Goal: Communication & Community: Connect with others

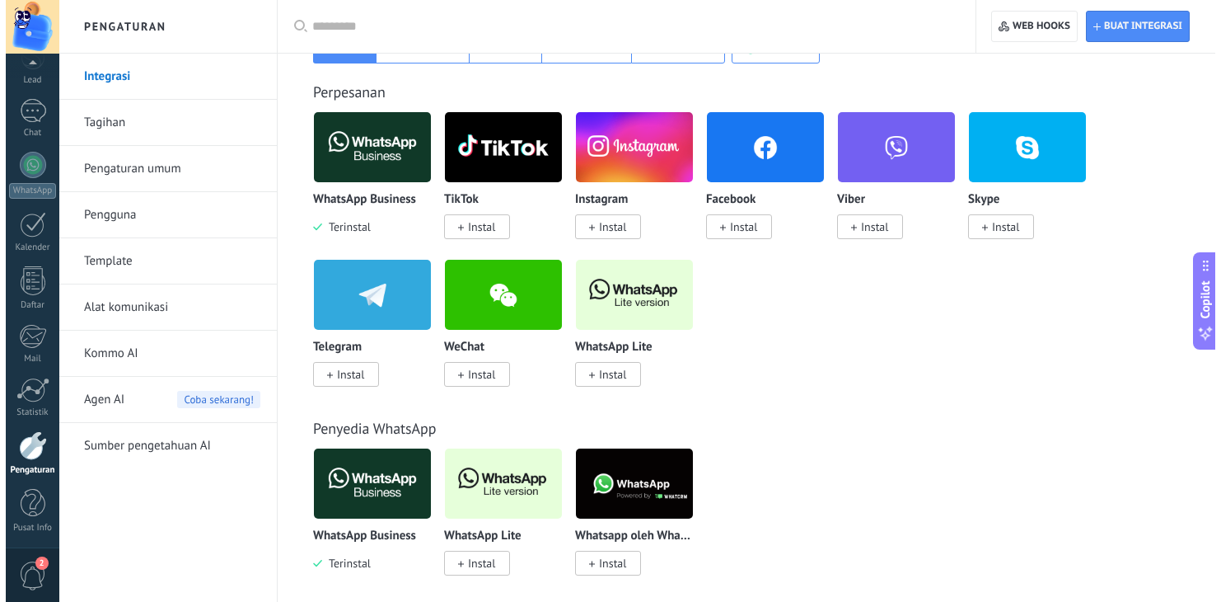
scroll to position [412, 0]
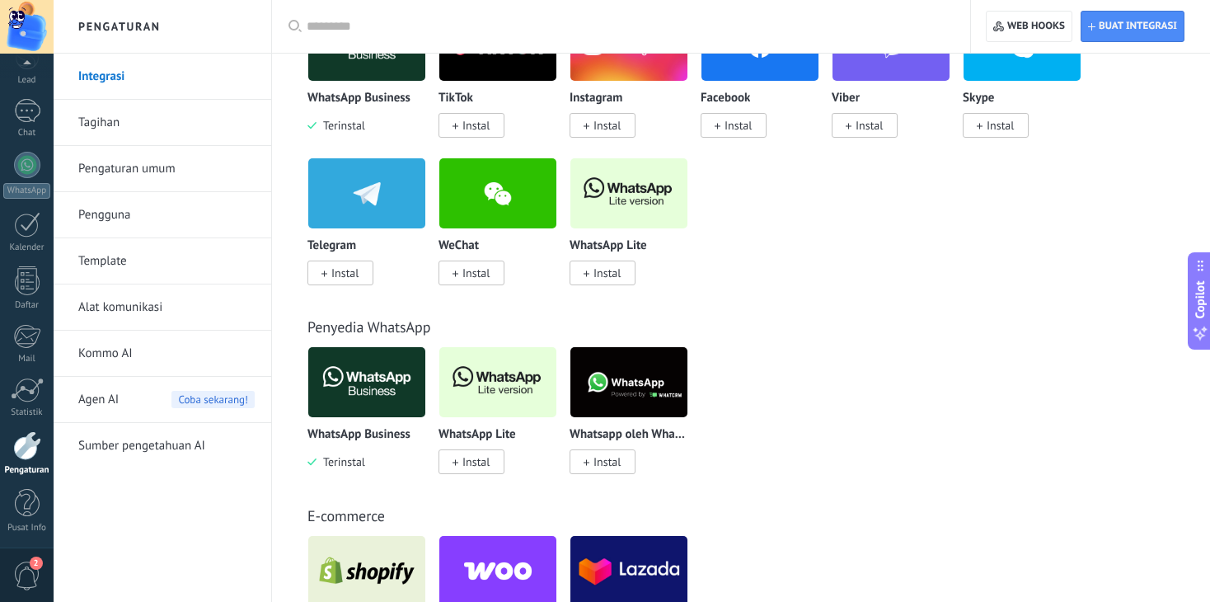
click at [477, 401] on img at bounding box center [497, 382] width 117 height 80
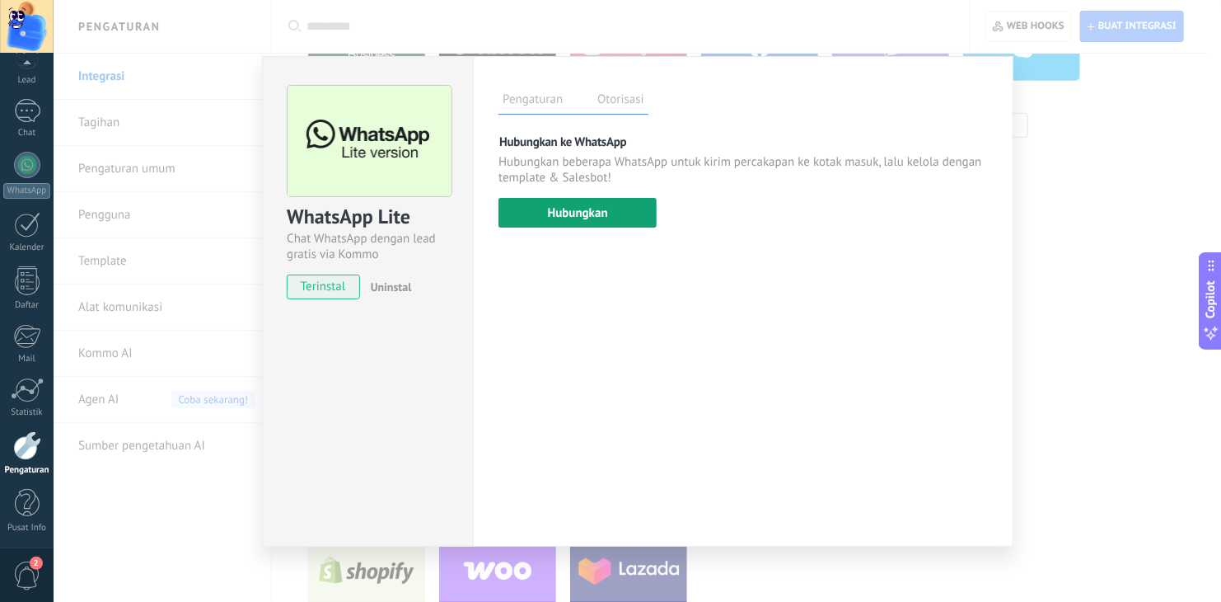
click at [573, 214] on button "Hubungkan" at bounding box center [578, 213] width 158 height 30
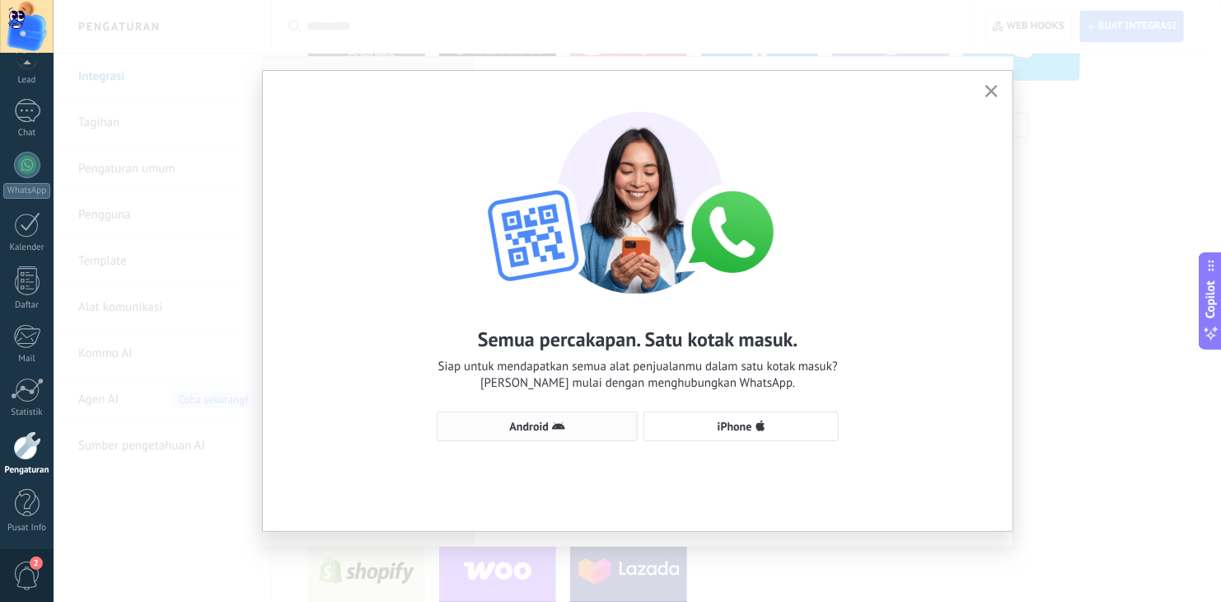
click at [566, 428] on span "Android" at bounding box center [537, 425] width 183 height 13
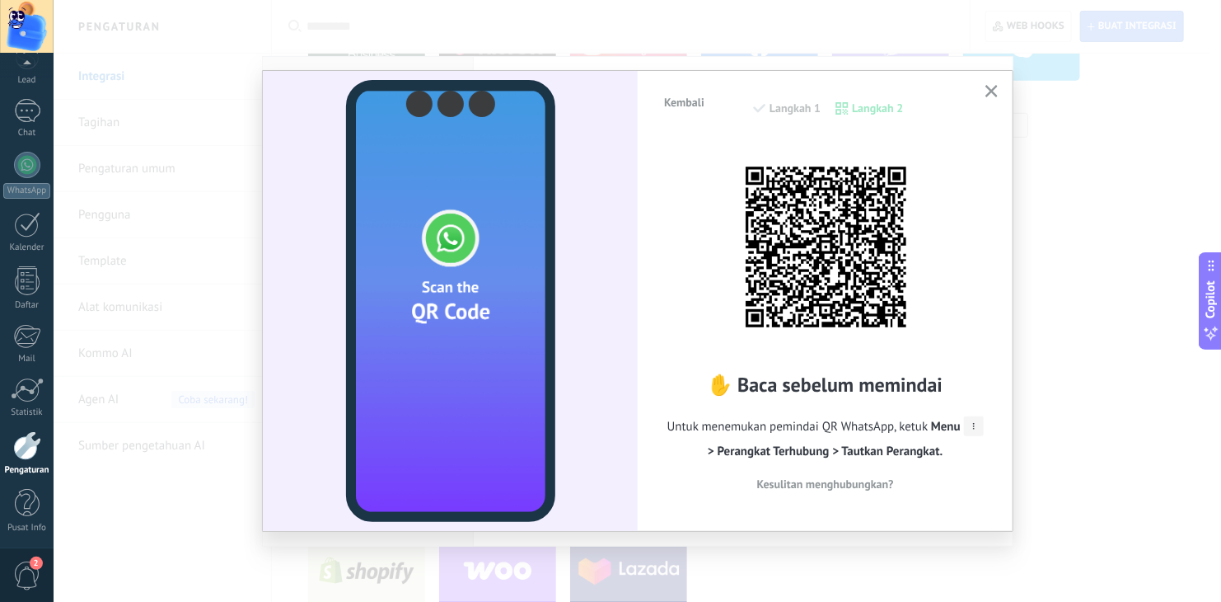
click at [840, 269] on img at bounding box center [825, 246] width 181 height 181
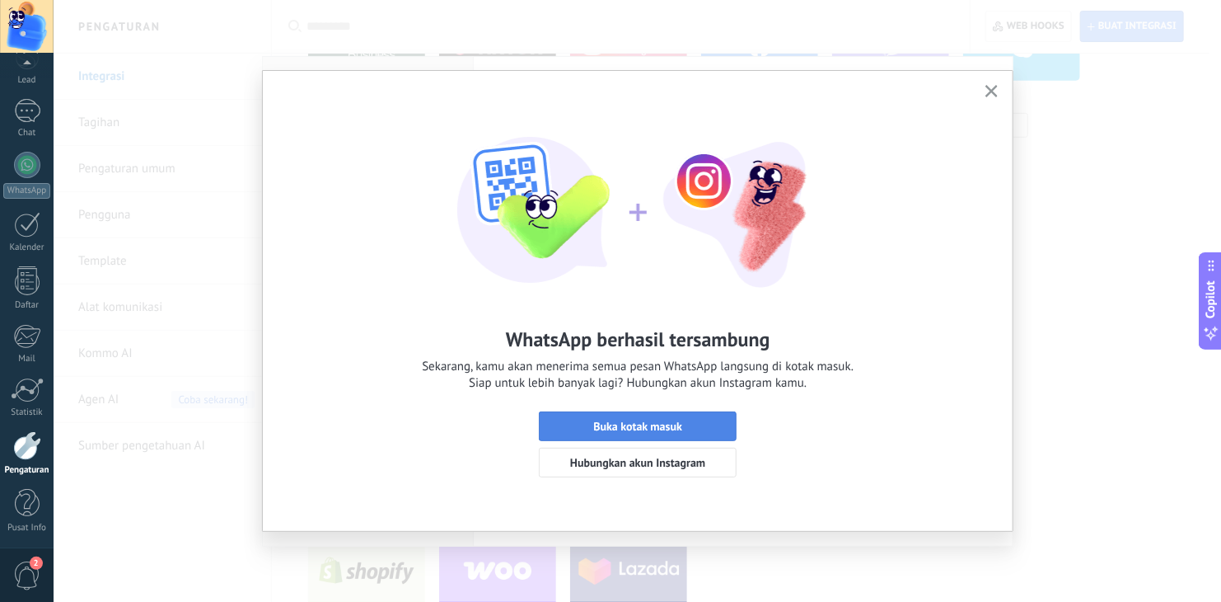
click at [714, 422] on span "Buka kotak masuk" at bounding box center [638, 426] width 180 height 12
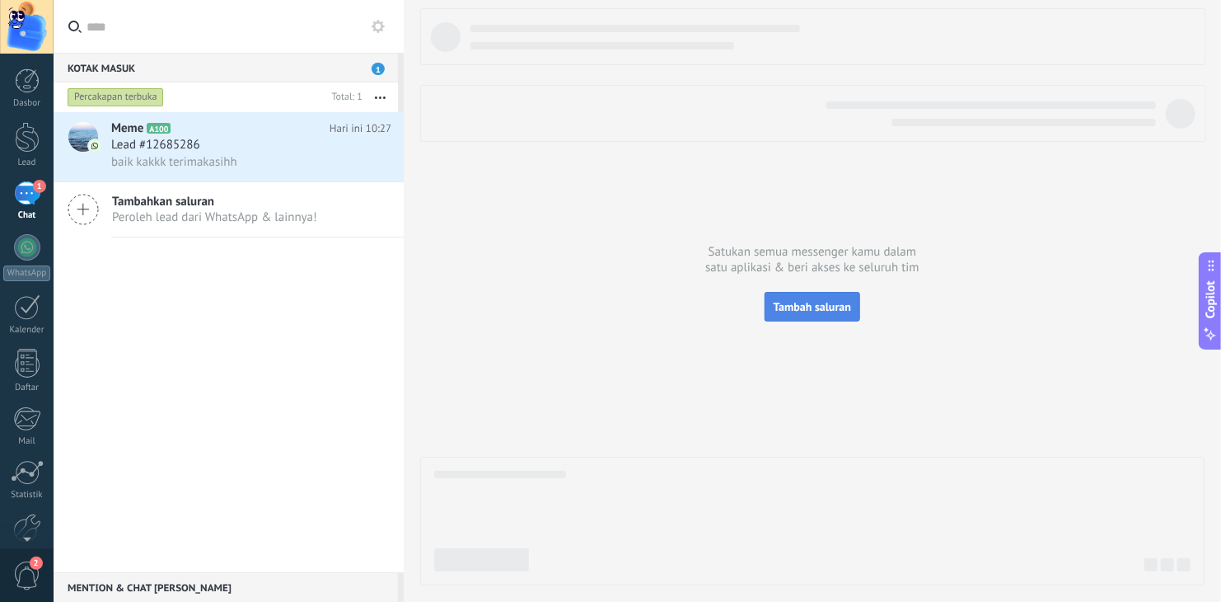
click at [813, 307] on span "Tambah saluran" at bounding box center [812, 306] width 77 height 15
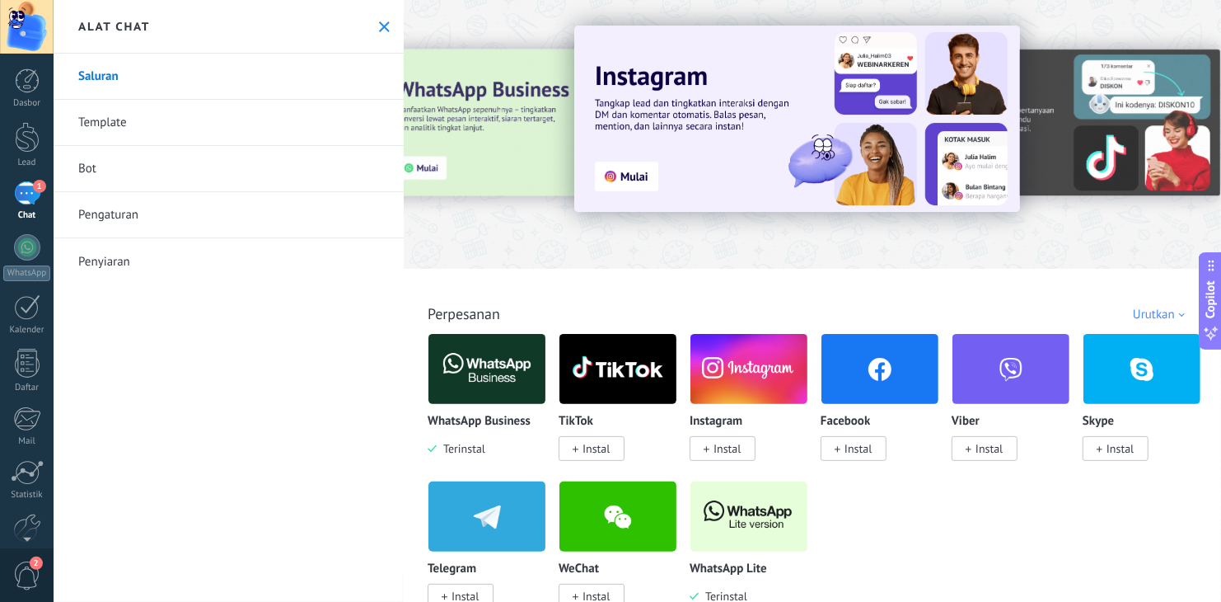
click at [720, 369] on img at bounding box center [749, 369] width 117 height 80
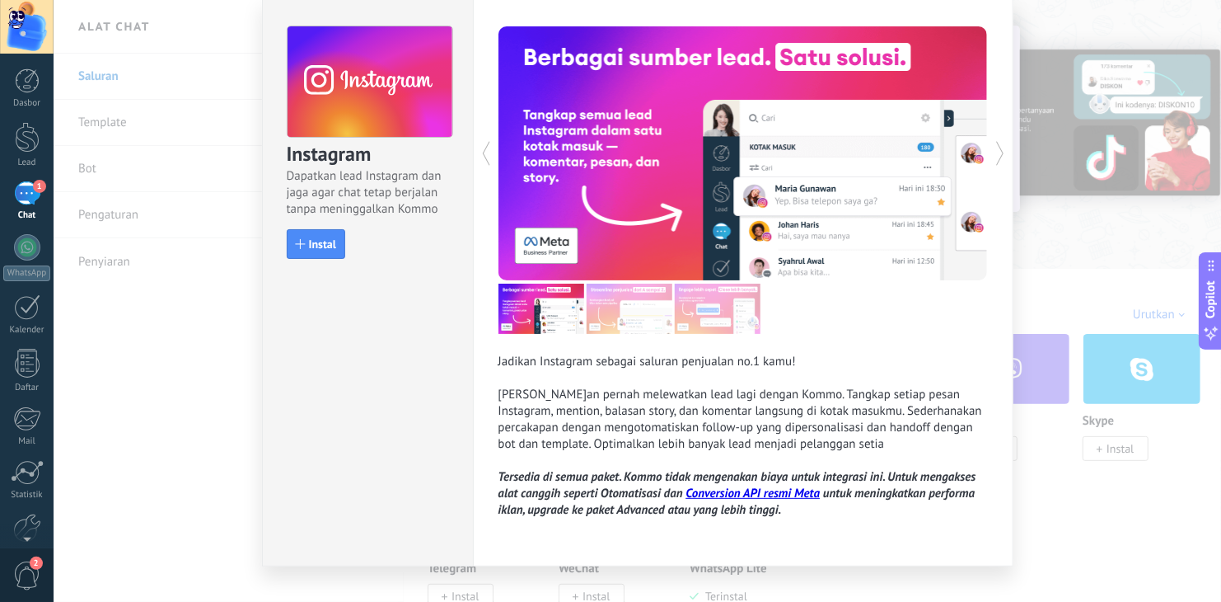
scroll to position [82, 0]
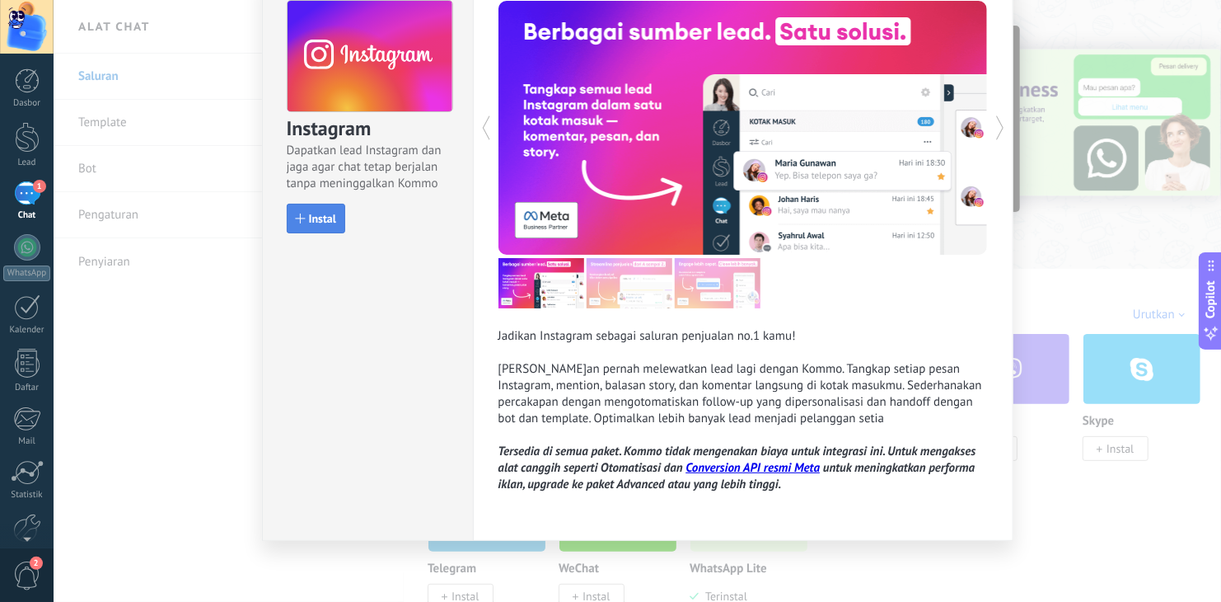
click at [317, 219] on span "Instal" at bounding box center [322, 219] width 27 height 12
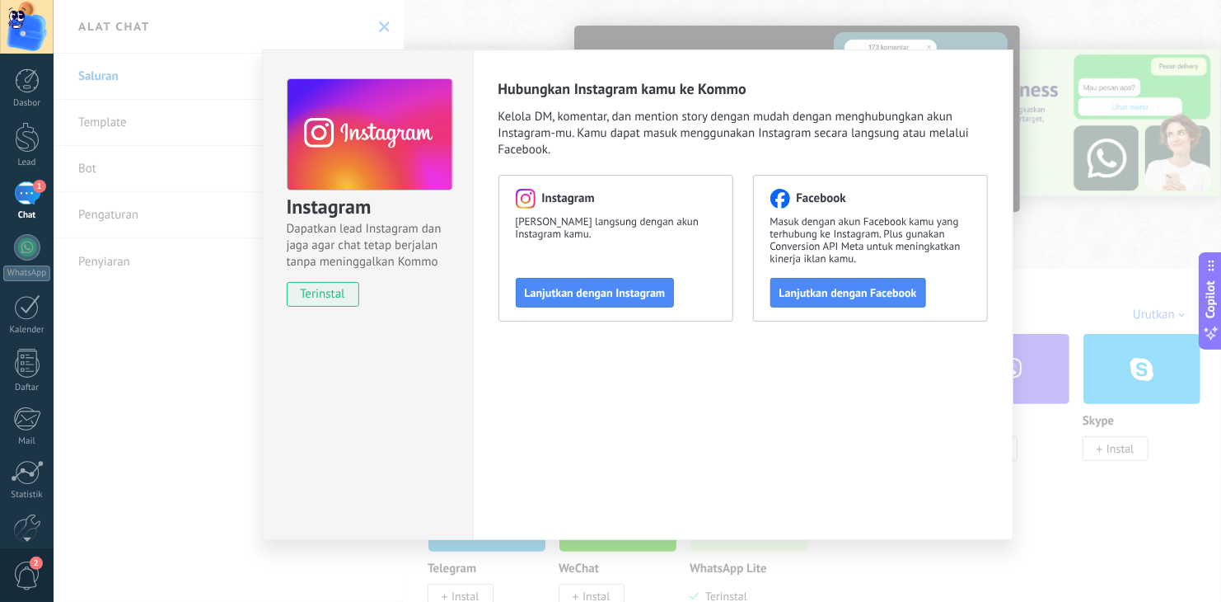
scroll to position [3, 0]
click at [631, 301] on button "Lanjutkan dengan Instagram" at bounding box center [595, 294] width 159 height 30
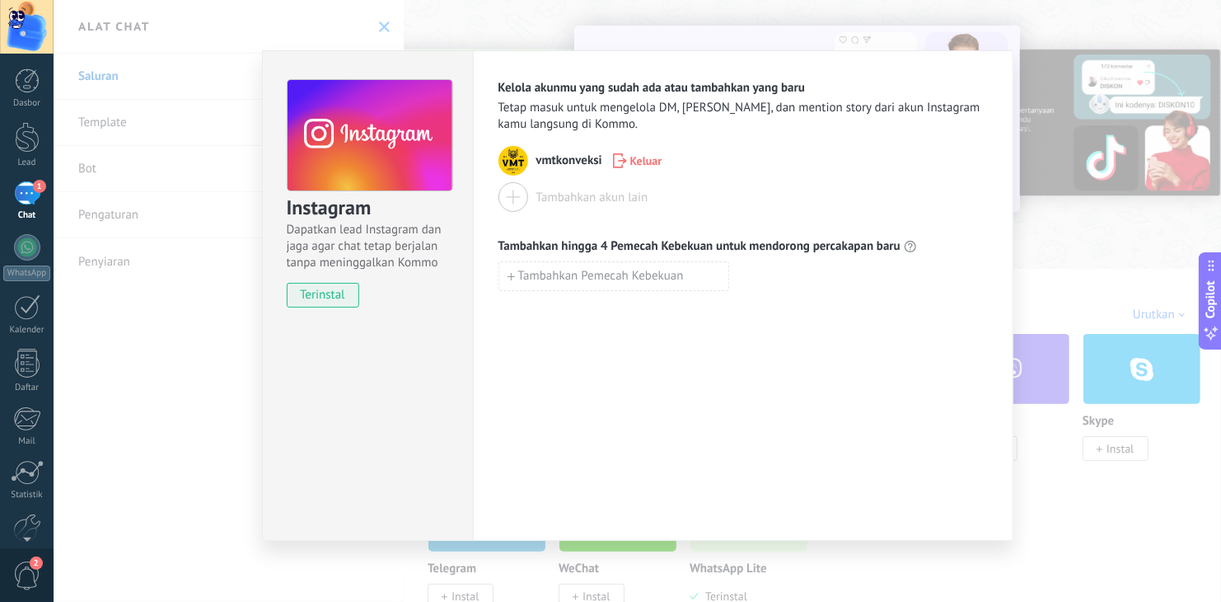
click at [1026, 102] on div "Instagram Dapatkan lead Instagram dan jaga agar chat tetap berjalan tanpa menin…" at bounding box center [638, 301] width 1168 height 602
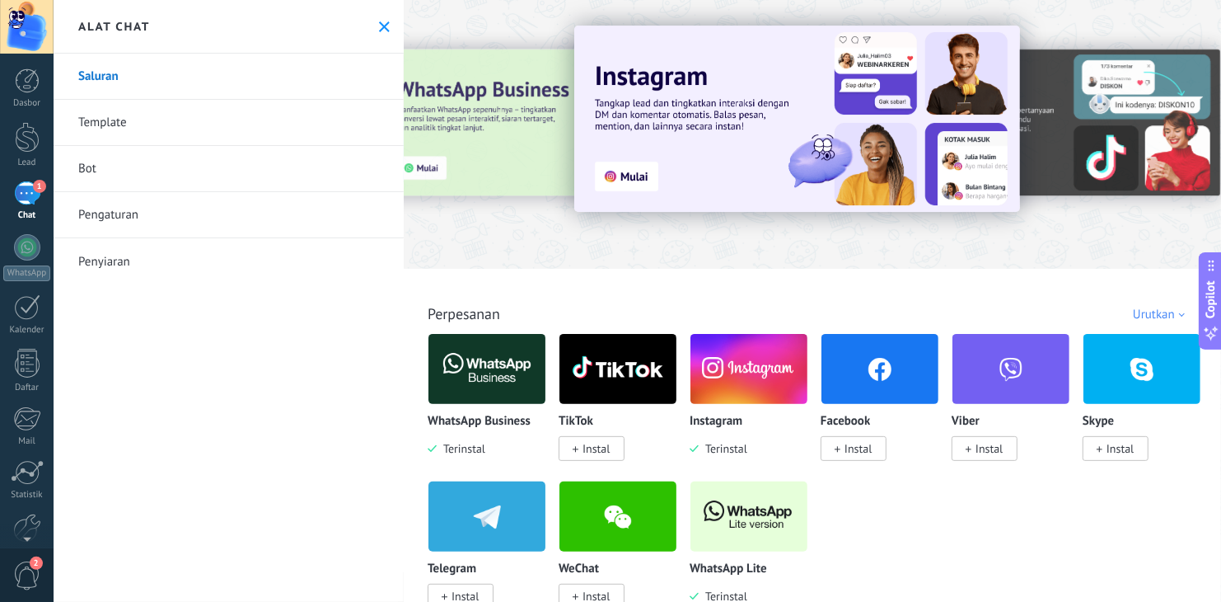
scroll to position [0, 0]
click at [382, 25] on use at bounding box center [384, 26] width 11 height 11
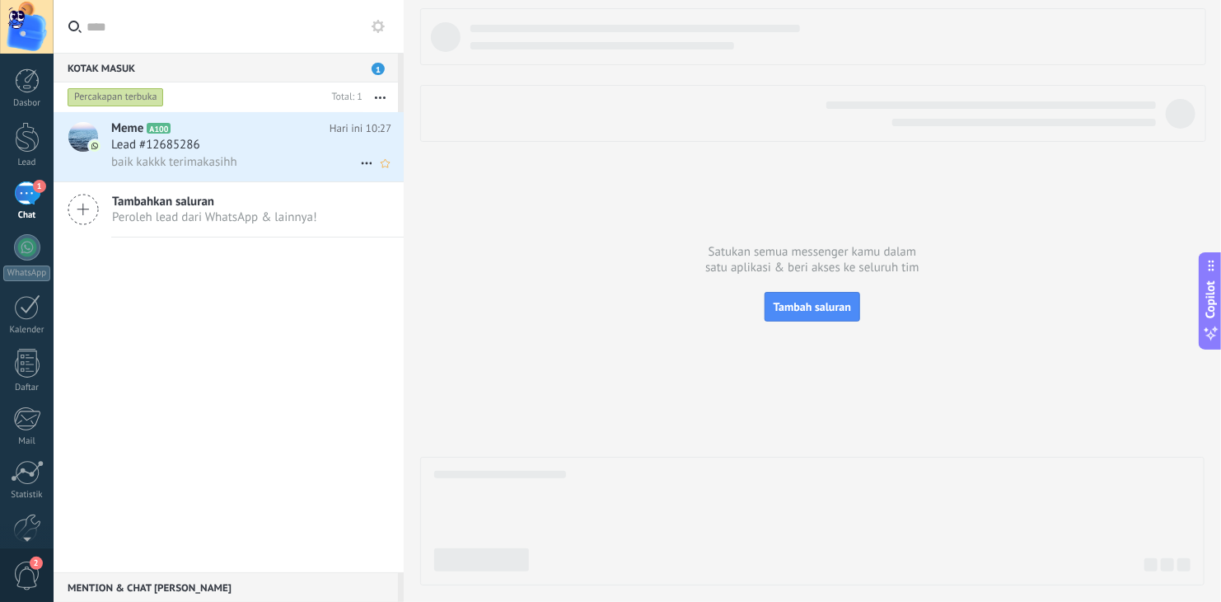
click at [266, 161] on div "baik kakkk terimakasihh" at bounding box center [251, 161] width 280 height 17
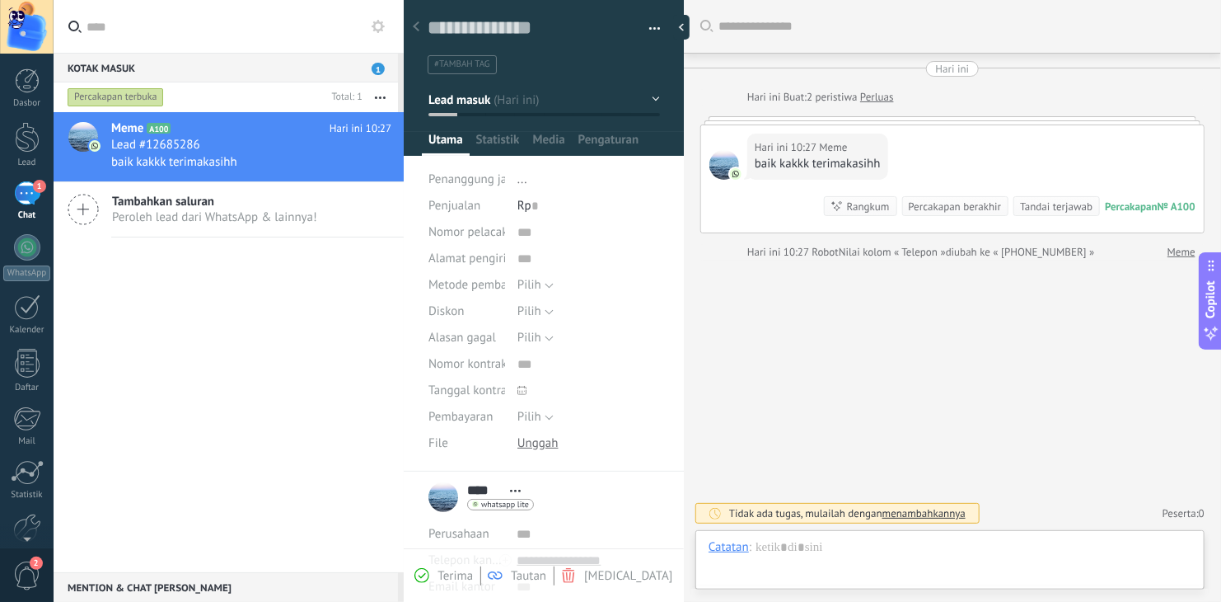
scroll to position [24, 0]
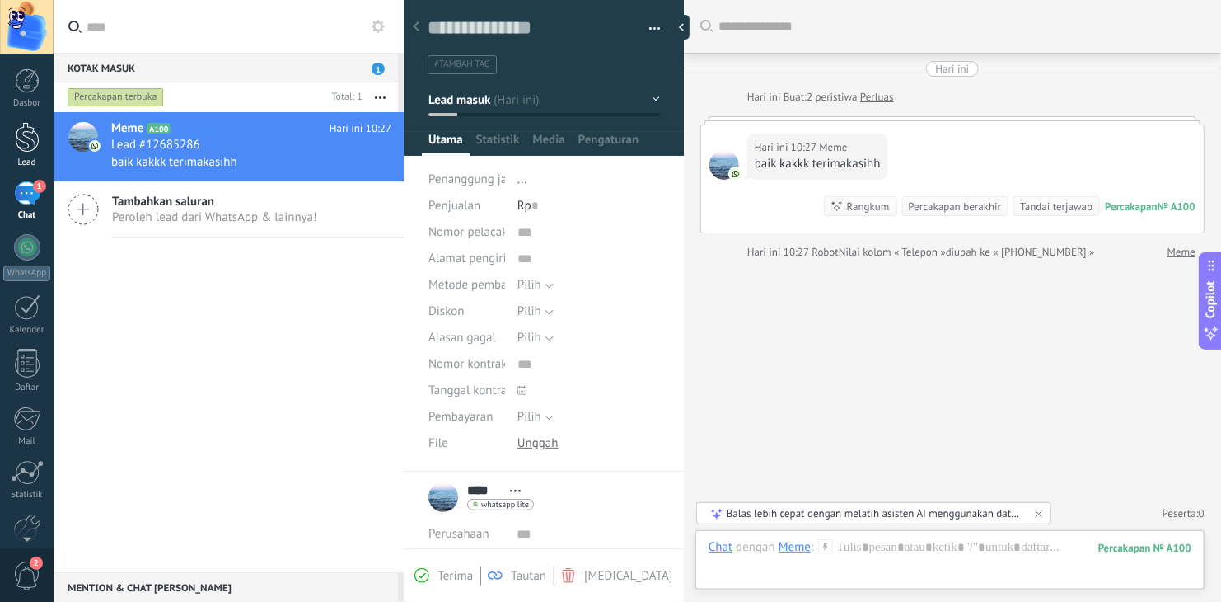
click at [31, 143] on div at bounding box center [27, 137] width 25 height 30
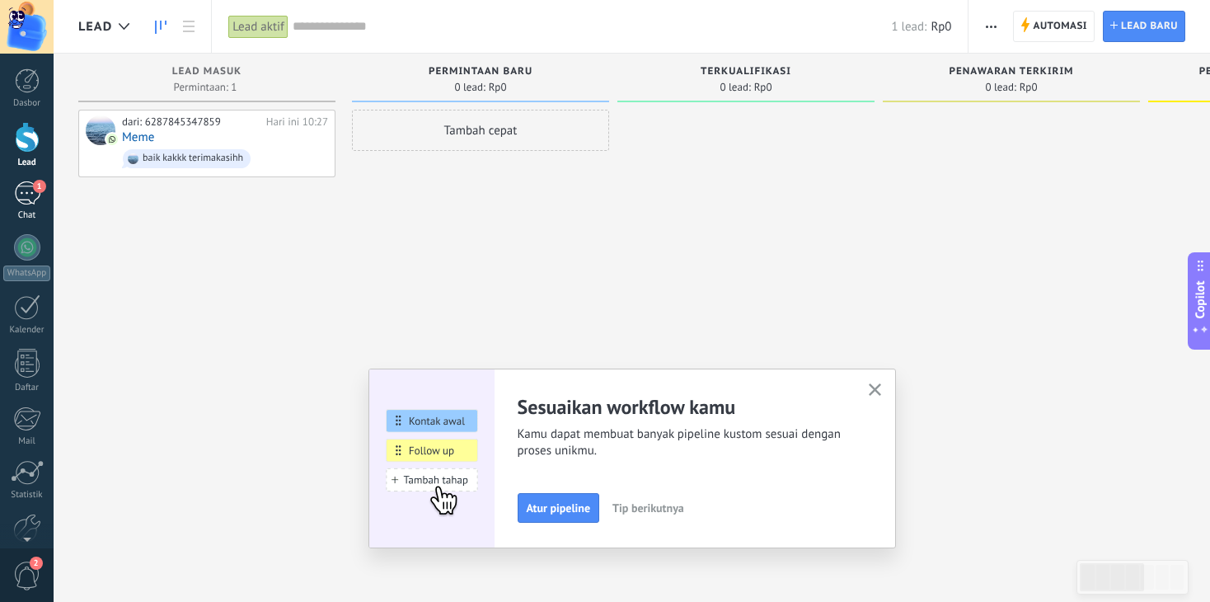
click at [35, 208] on link "1 Chat" at bounding box center [27, 201] width 54 height 40
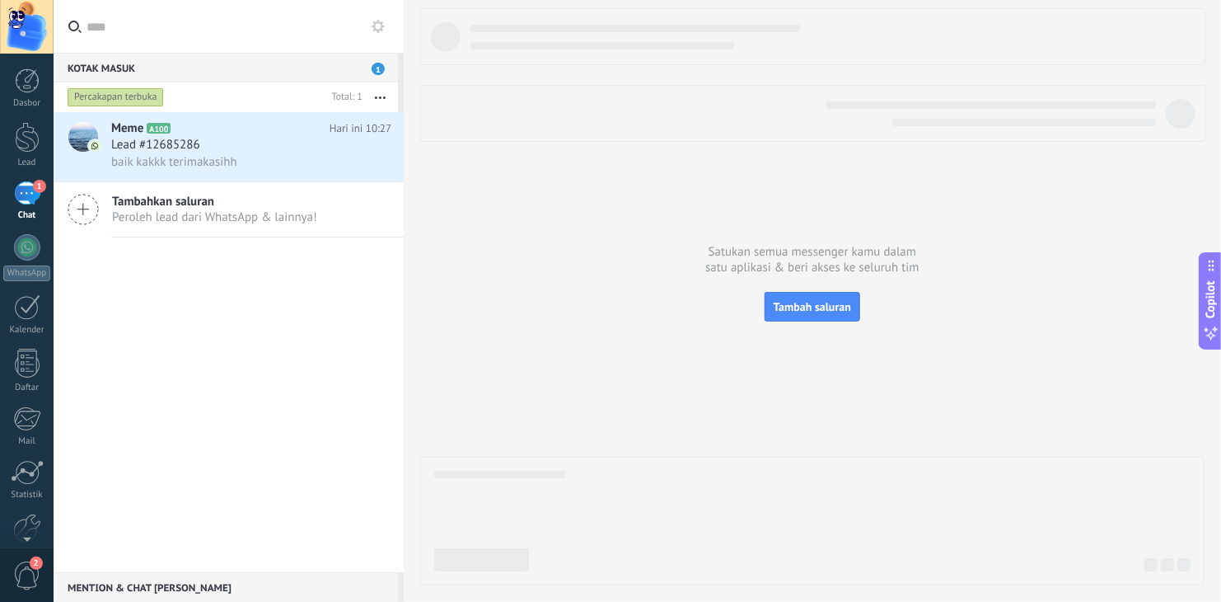
click at [293, 205] on span "Tambahkan saluran" at bounding box center [214, 202] width 205 height 16
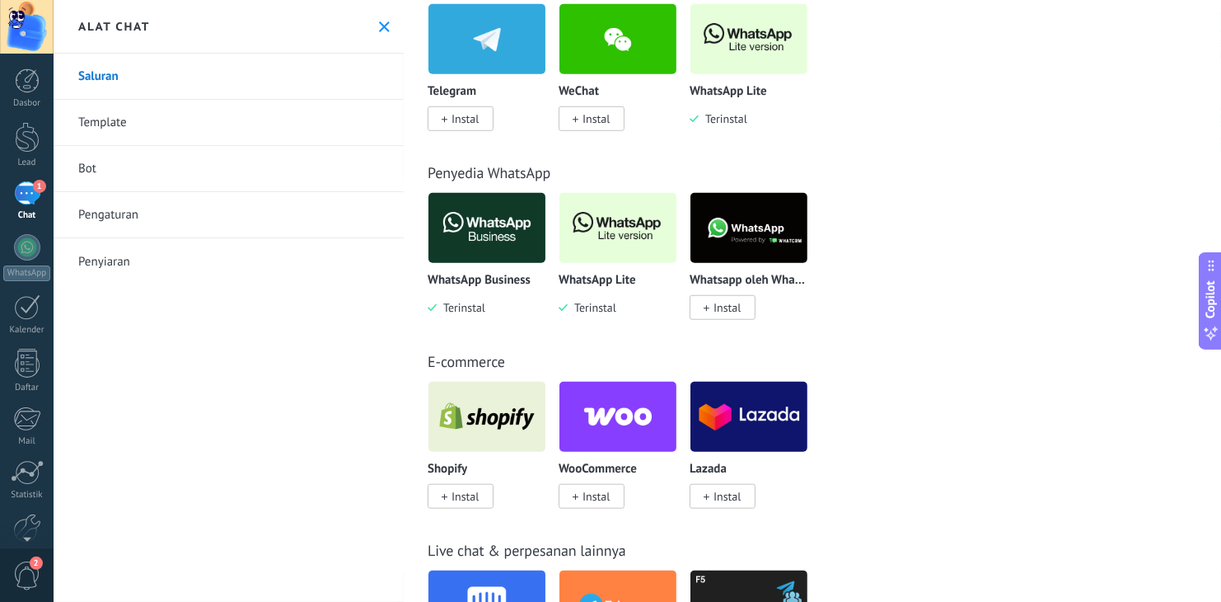
scroll to position [577, 0]
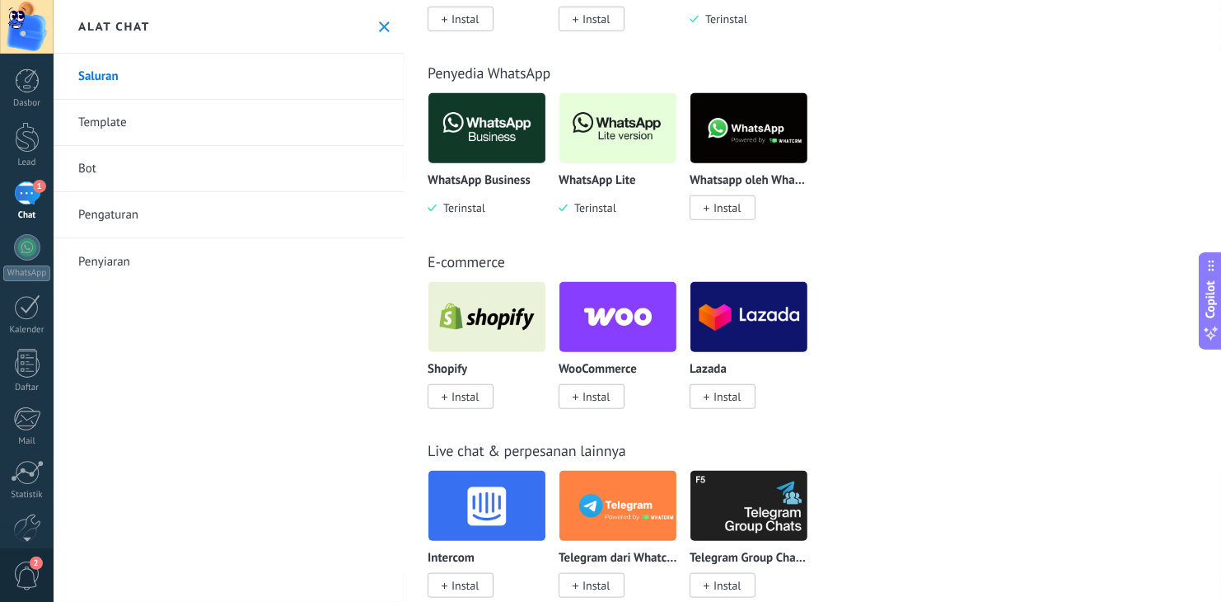
click at [603, 149] on img at bounding box center [618, 128] width 117 height 80
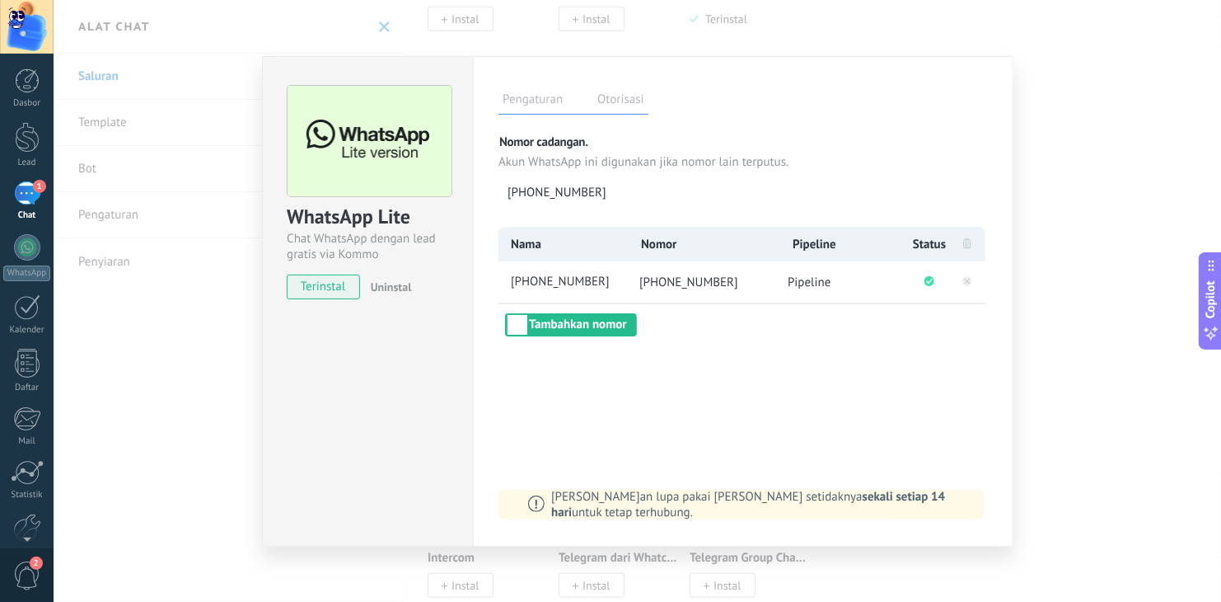
click at [1094, 212] on div "WhatsApp Lite Chat WhatsApp dengan lead gratis via Kommo terinstal Uninstal Pen…" at bounding box center [638, 301] width 1168 height 602
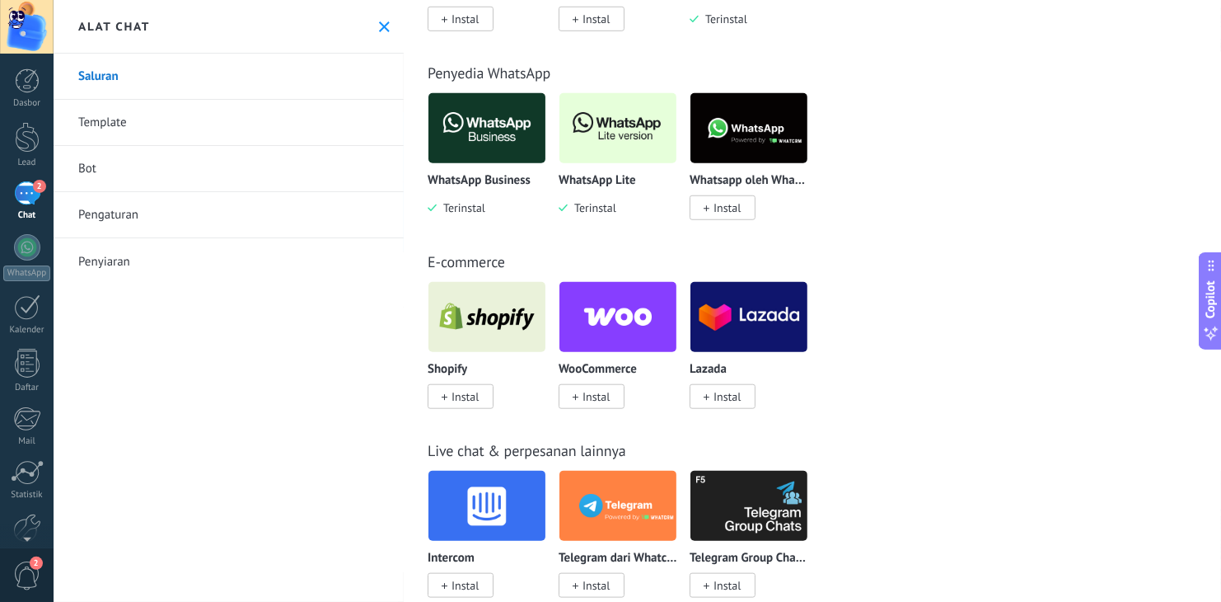
click at [26, 205] on div "2" at bounding box center [27, 193] width 26 height 24
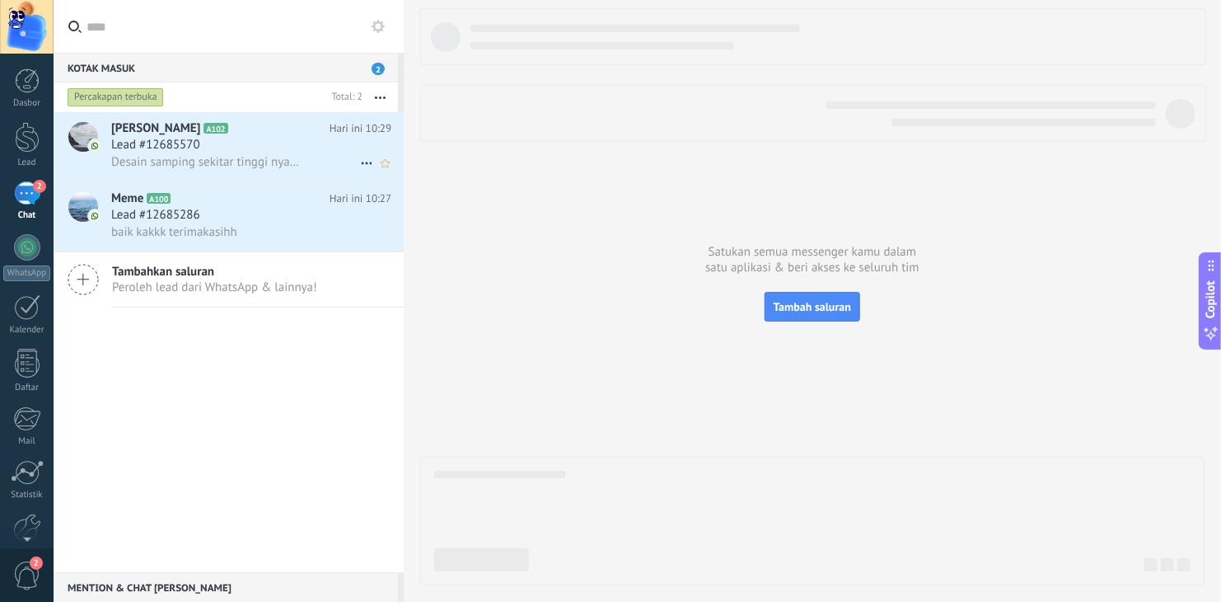
click at [300, 151] on div "Lead #12685570" at bounding box center [251, 145] width 280 height 16
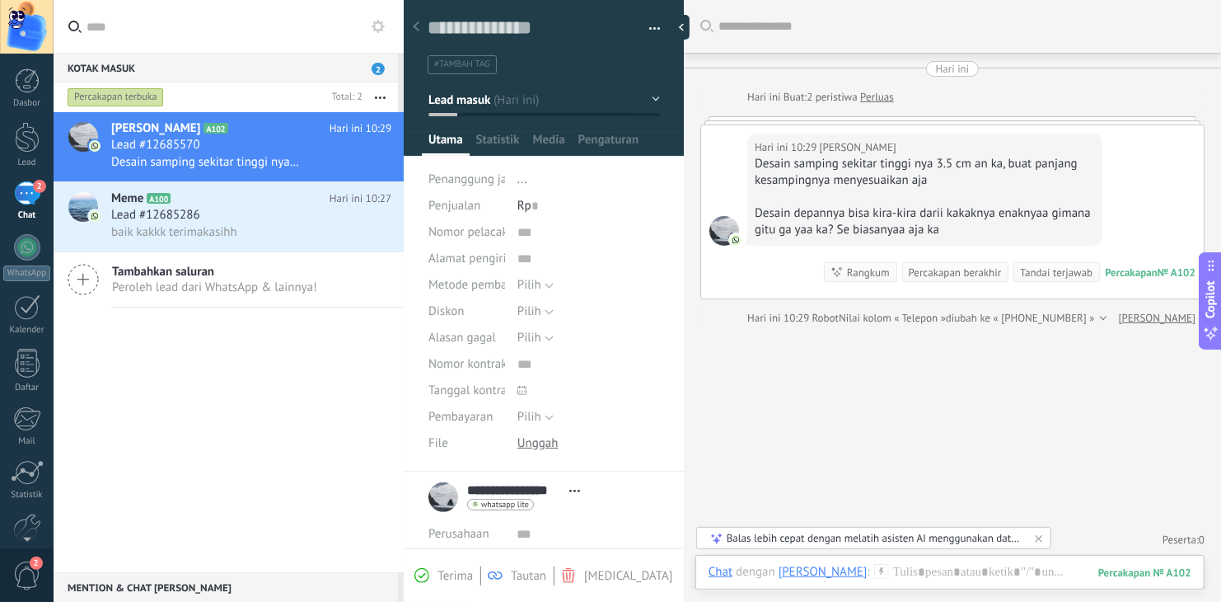
click at [635, 98] on button "Lead masuk" at bounding box center [545, 100] width 232 height 30
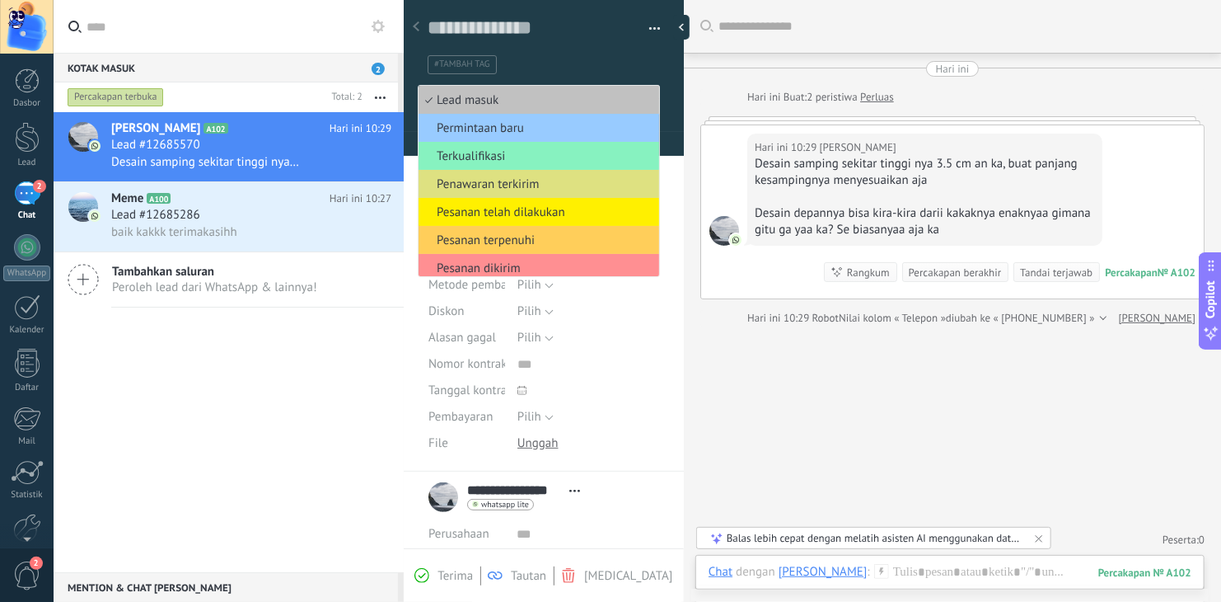
click at [560, 62] on ul "#tambah tag" at bounding box center [541, 65] width 230 height 22
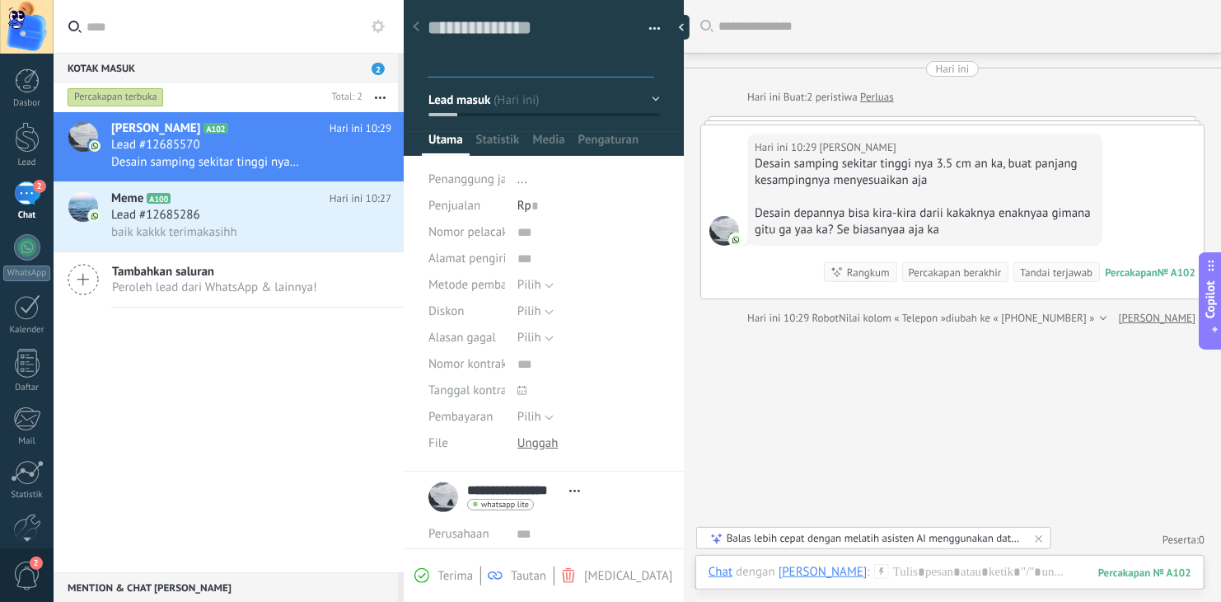
click at [413, 24] on icon at bounding box center [416, 26] width 7 height 10
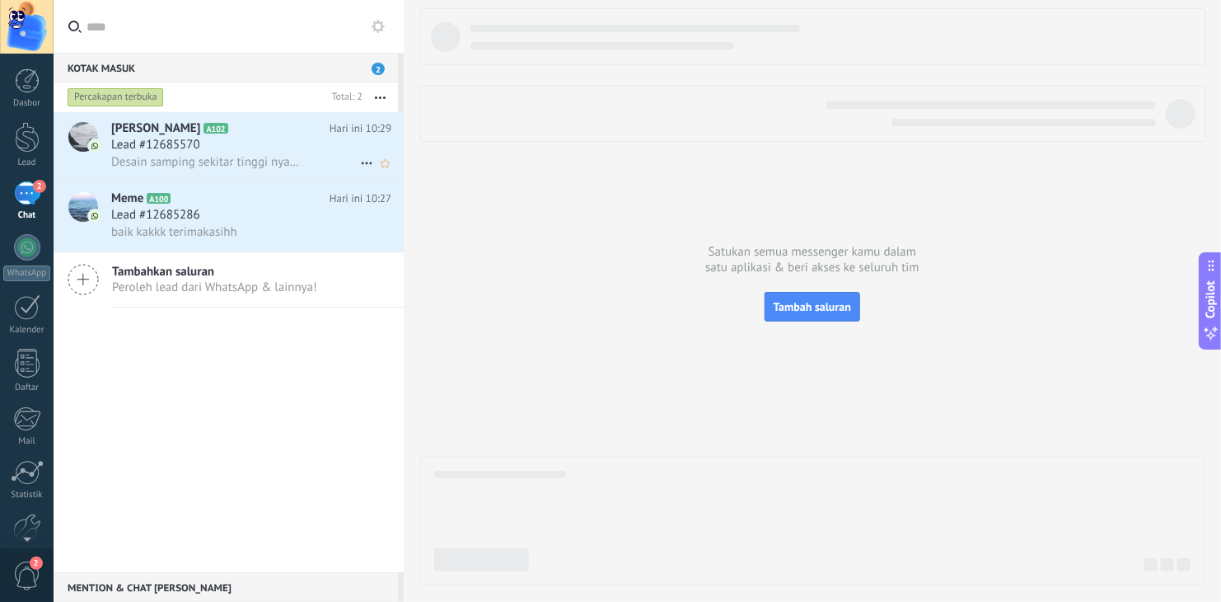
click at [250, 154] on div "Desain samping sekitar tinggi nya 3.5 cm an ka, buat panjang kesampingnya menye…" at bounding box center [251, 161] width 280 height 17
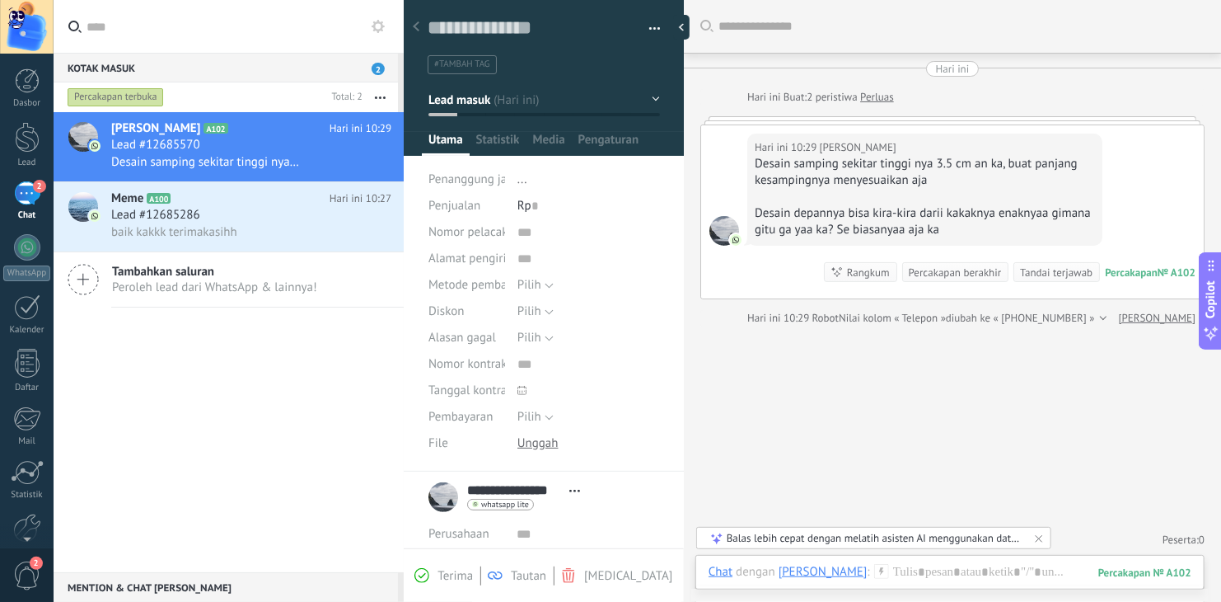
click at [1103, 160] on div "Hari ini 10:29 [PERSON_NAME] Desain samping sekitar tinggi nya 3.5 cm an ka, bu…" at bounding box center [952, 211] width 503 height 173
click at [1137, 154] on div "Hari ini 10:29 [PERSON_NAME] Desain samping sekitar tinggi nya 3.5 cm an ka, bu…" at bounding box center [952, 211] width 503 height 173
click at [946, 71] on div "Hari ini" at bounding box center [953, 69] width 34 height 16
click at [1141, 180] on div "Hari ini 10:29 [PERSON_NAME] Desain samping sekitar tinggi nya 3.5 cm an ka, bu…" at bounding box center [952, 211] width 503 height 173
click at [140, 238] on span "baik kakkk terimakasihh" at bounding box center [174, 232] width 126 height 16
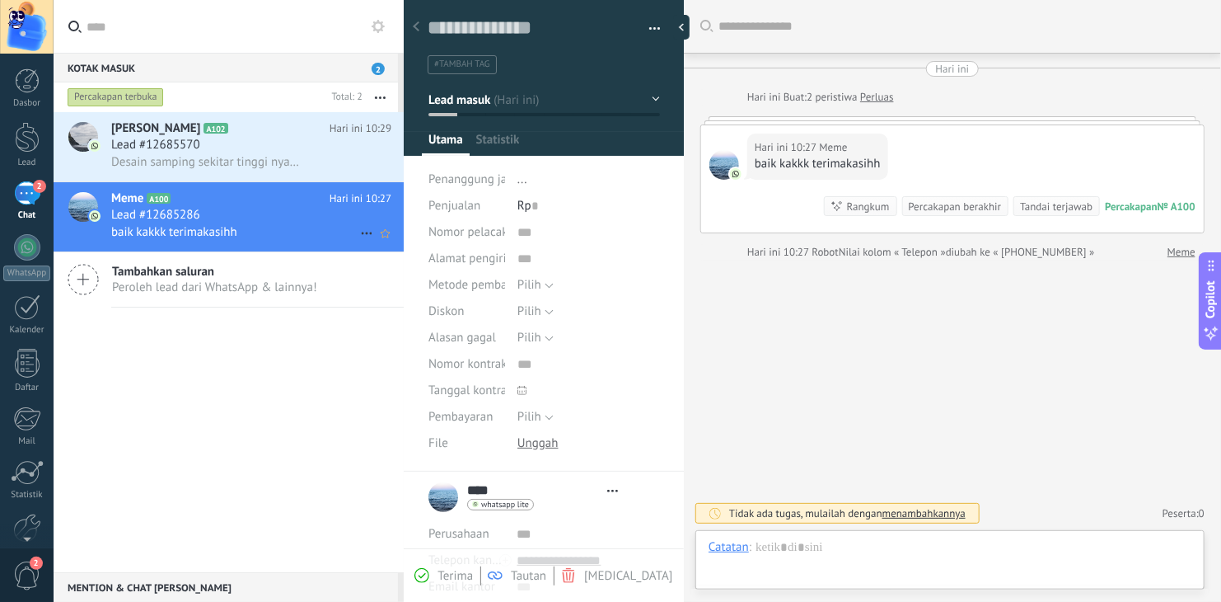
scroll to position [24, 0]
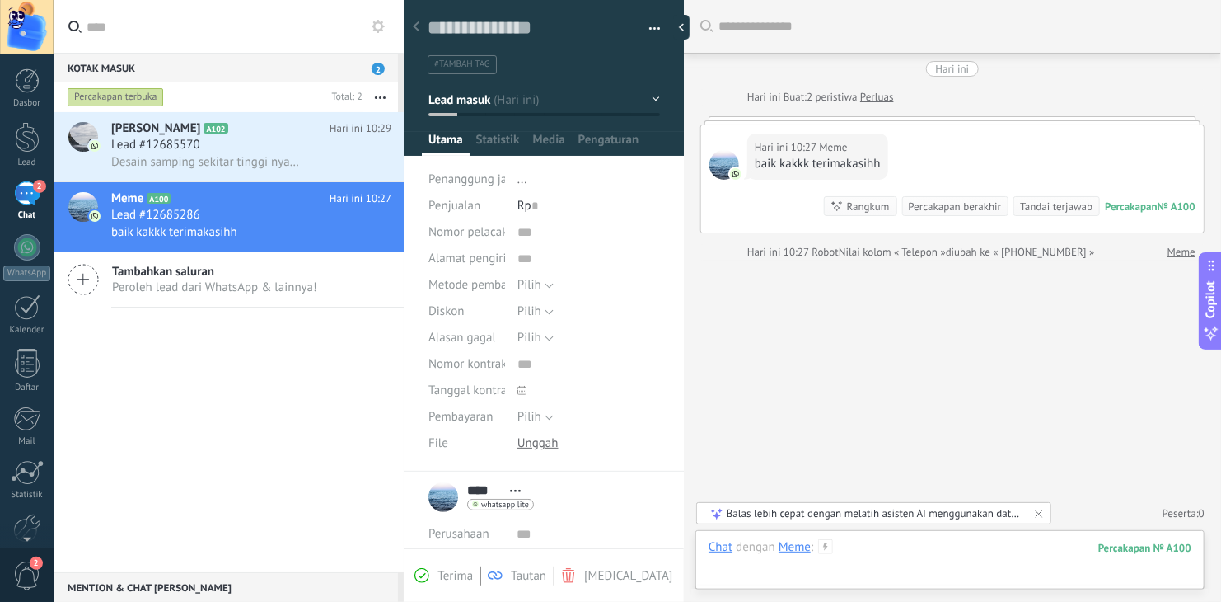
click at [902, 553] on div at bounding box center [950, 563] width 483 height 49
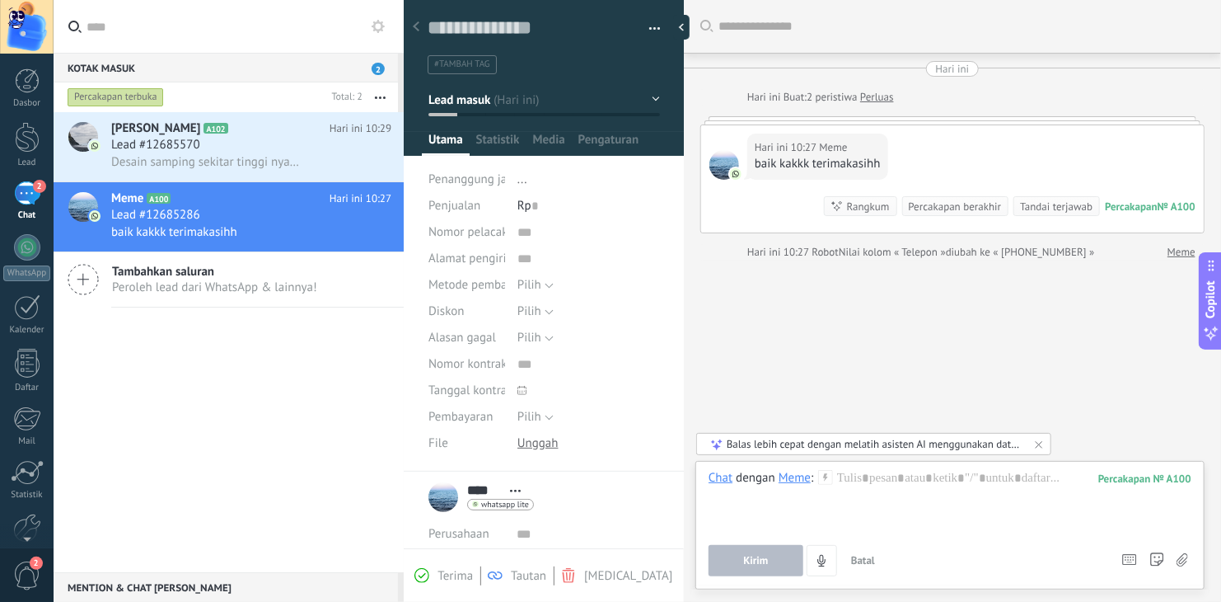
click at [855, 388] on div "Cari Muat lebih Hari ini Hari ini Buat: 2 peristiwa Perluas Hari ini 10:27 Meme…" at bounding box center [952, 301] width 537 height 602
click at [342, 98] on div at bounding box center [344, 98] width 37 height 16
click at [279, 100] on div "Percakapan terbuka" at bounding box center [194, 97] width 261 height 30
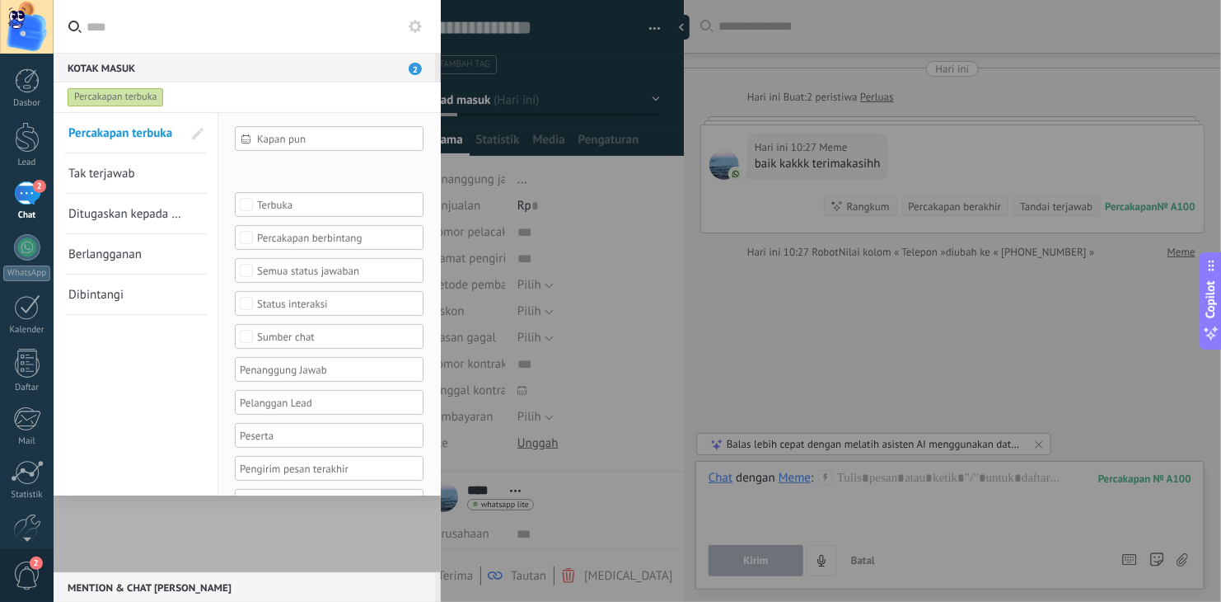
click at [572, 102] on div at bounding box center [610, 301] width 1221 height 602
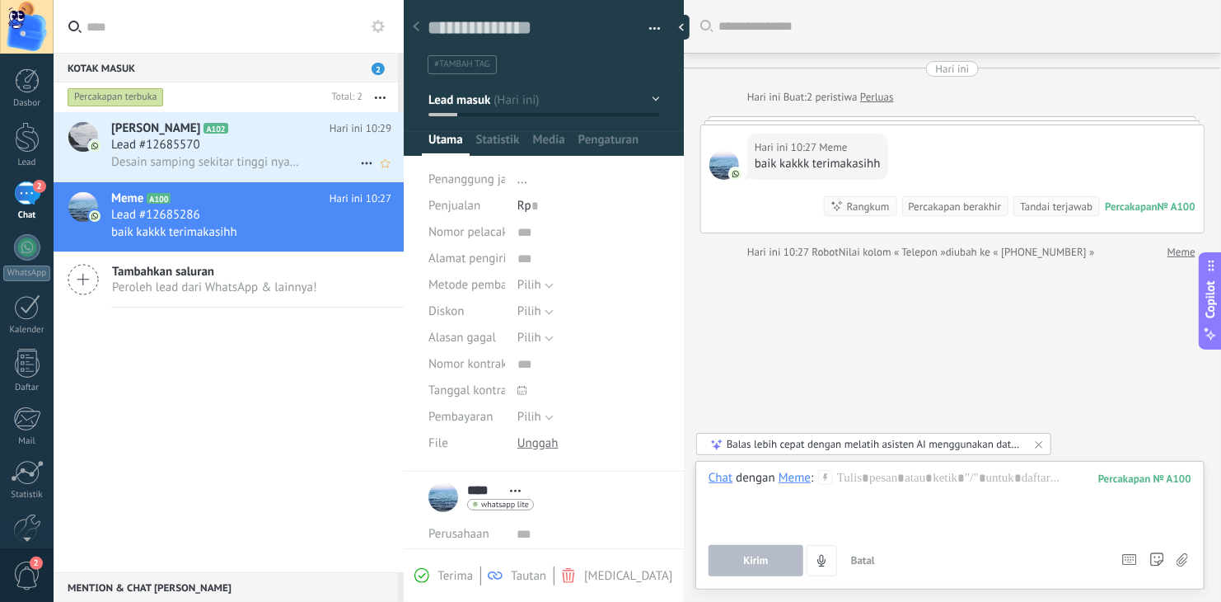
click at [271, 146] on div "Lead #12685570" at bounding box center [251, 145] width 280 height 16
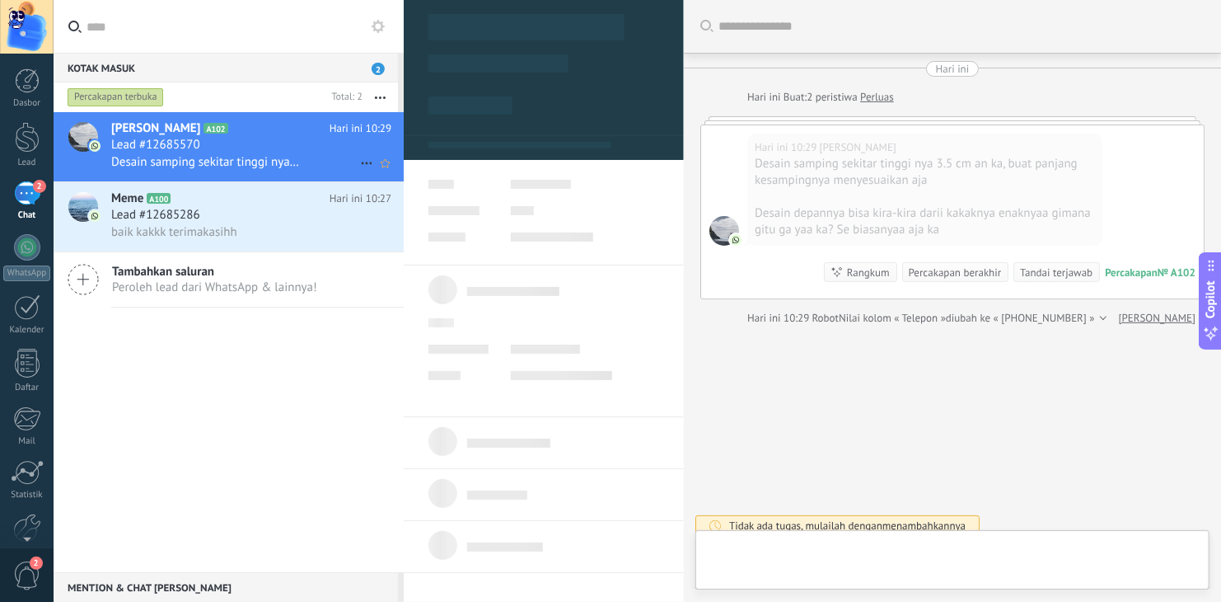
type textarea "**********"
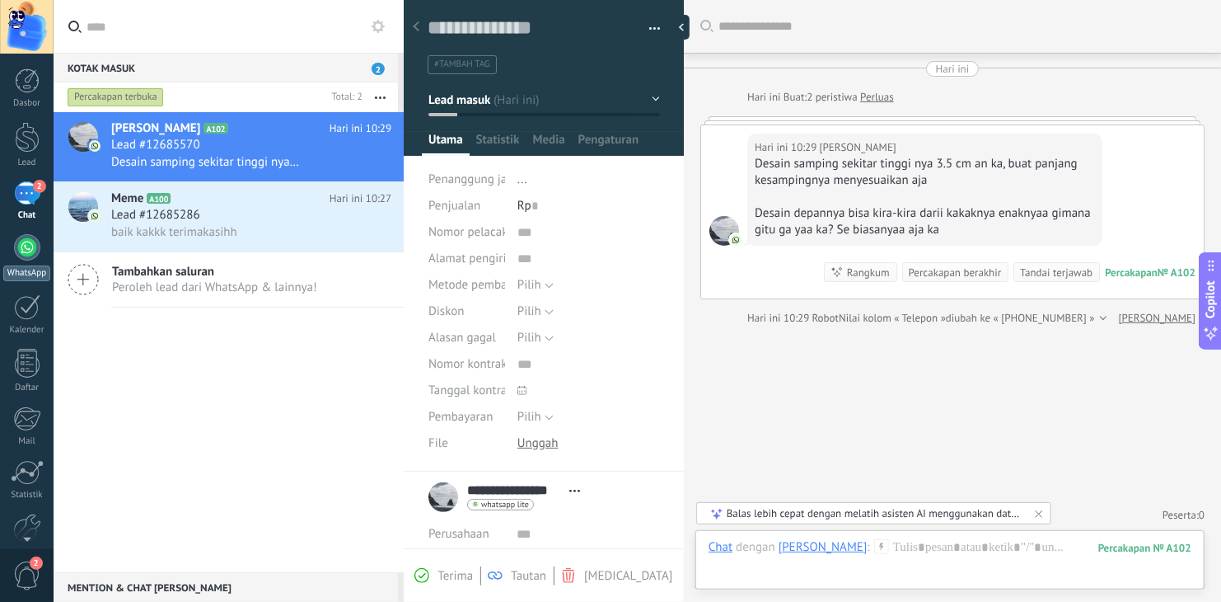
click at [15, 246] on div at bounding box center [27, 247] width 26 height 26
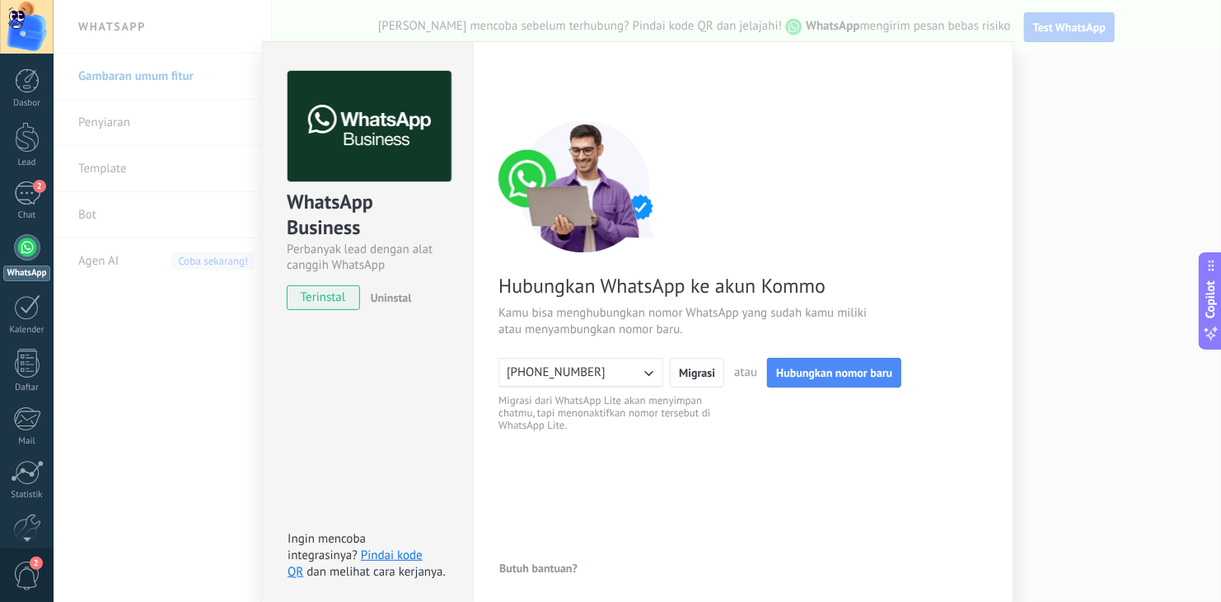
scroll to position [23, 0]
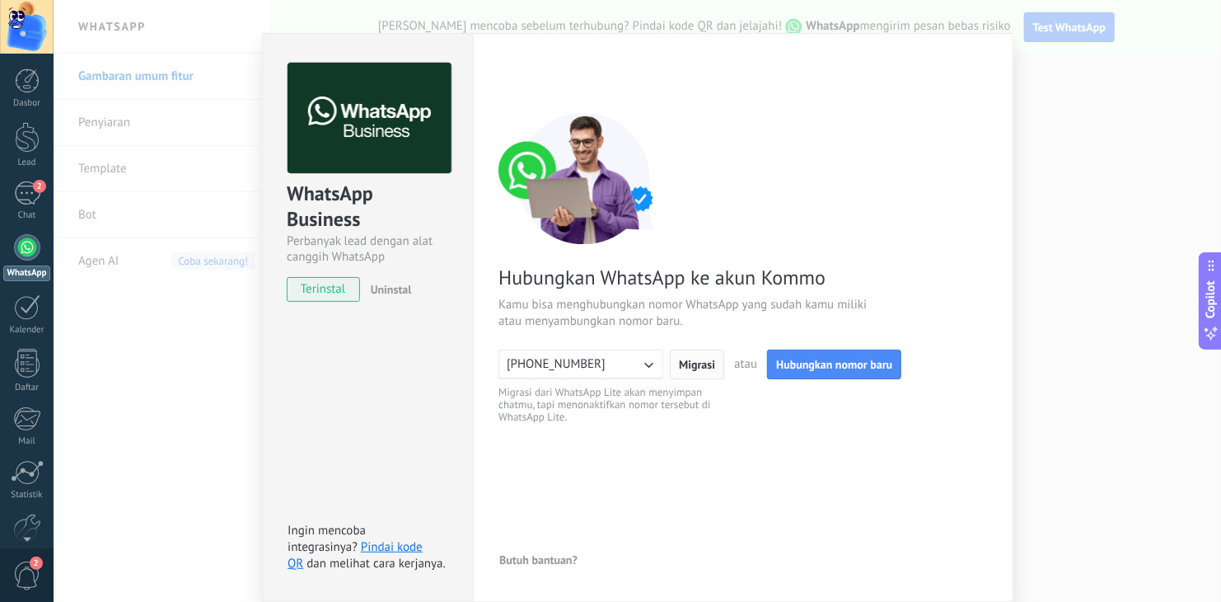
click at [693, 363] on span "Migrasi" at bounding box center [697, 364] width 36 height 12
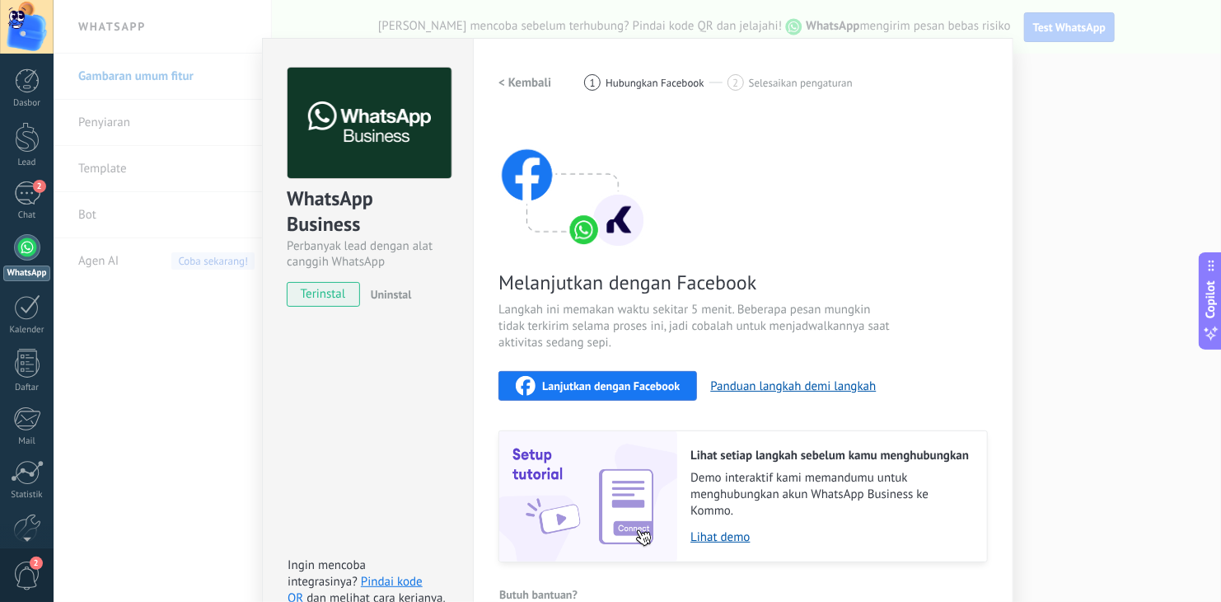
scroll to position [0, 0]
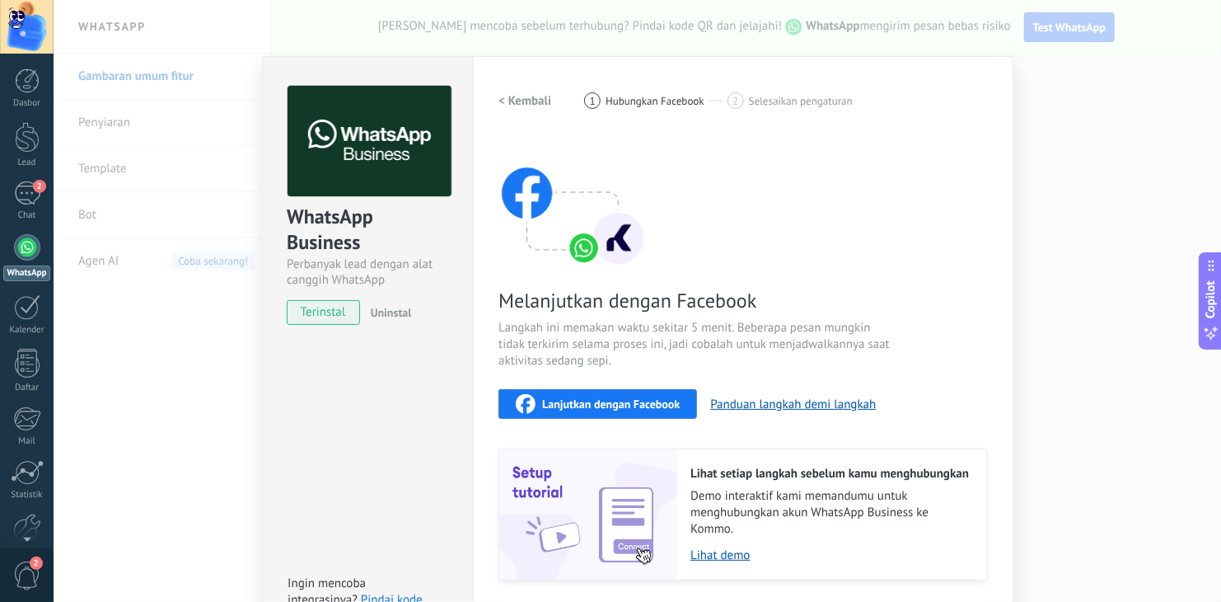
click at [543, 107] on h2 "< Kembali" at bounding box center [525, 101] width 53 height 16
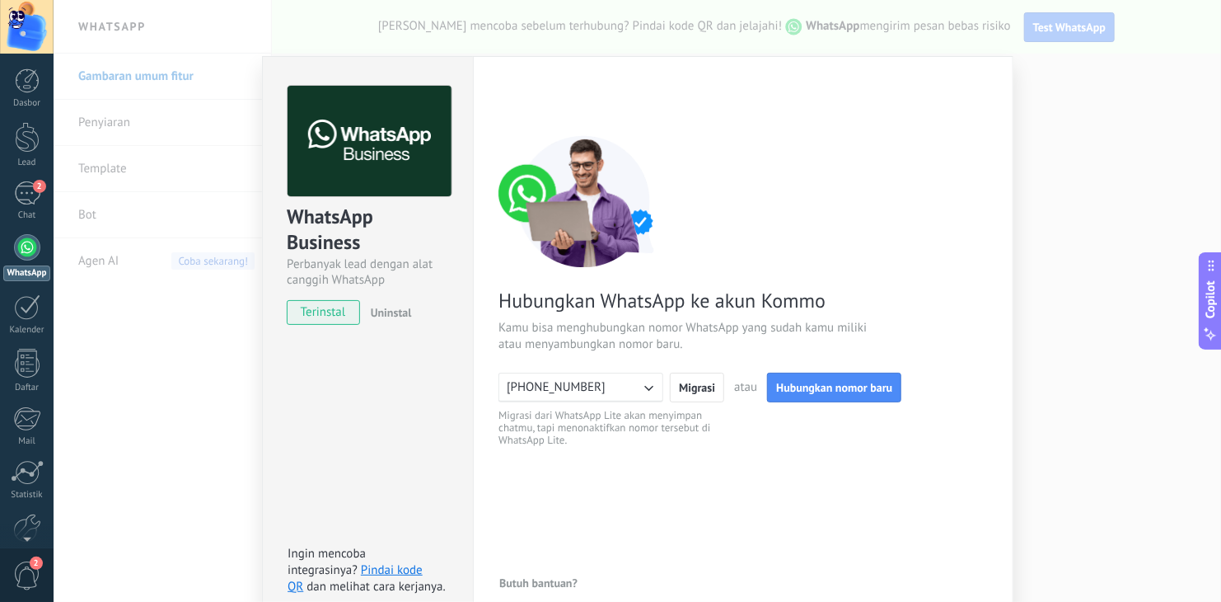
click at [611, 394] on button "[PHONE_NUMBER]" at bounding box center [581, 387] width 165 height 30
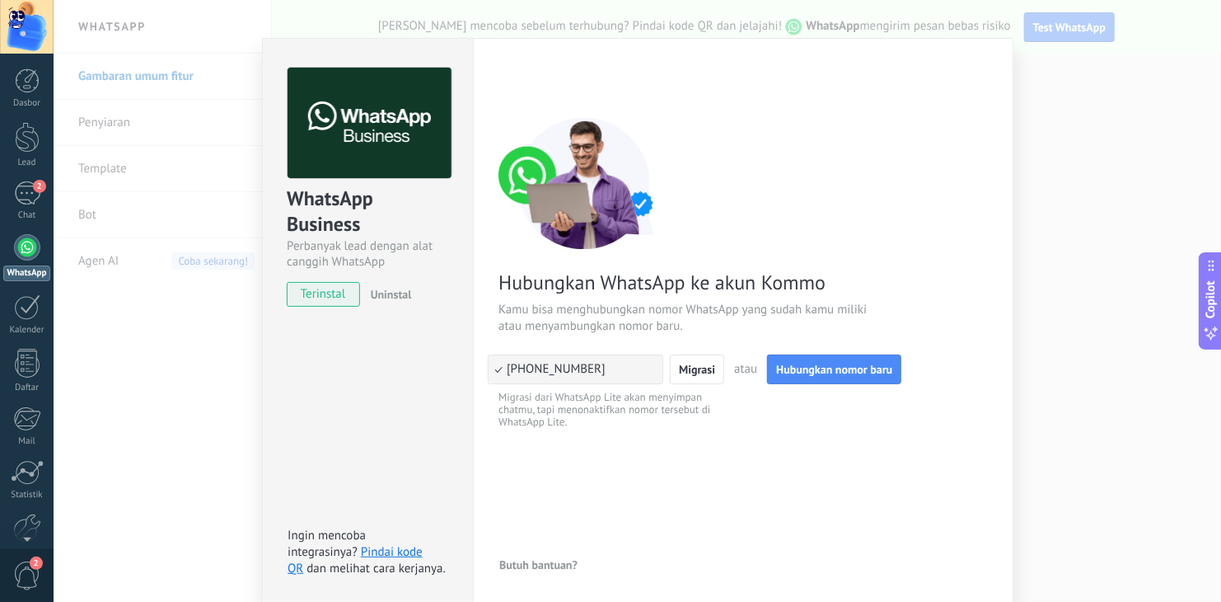
scroll to position [23, 0]
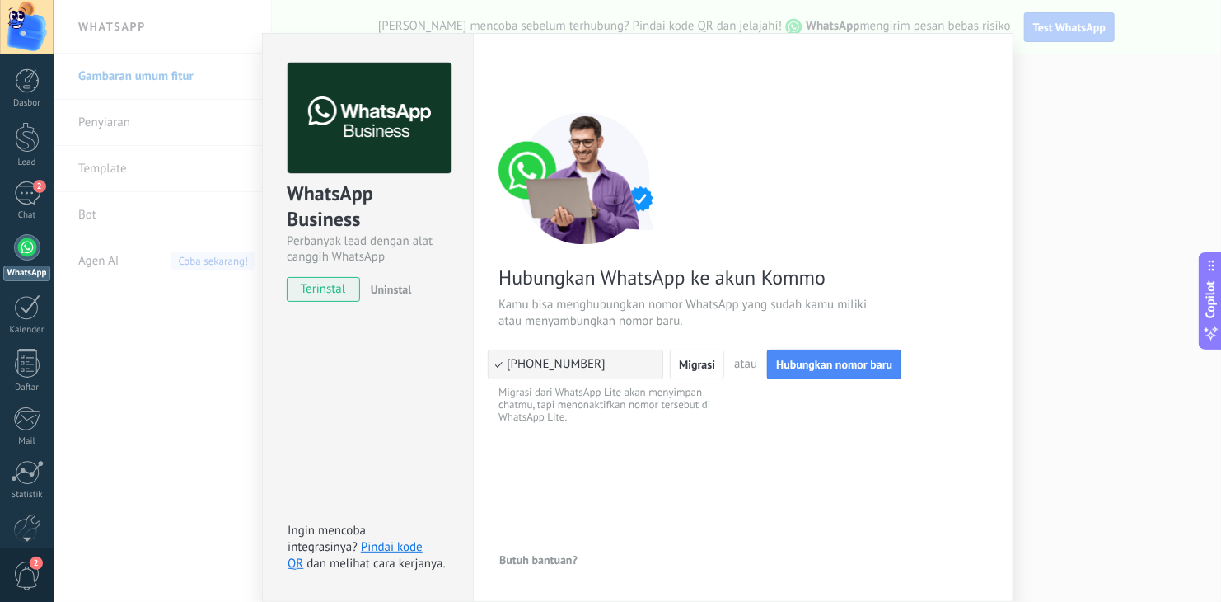
click at [673, 322] on span "Kamu bisa menghubungkan nomor WhatsApp yang sudah kamu miliki atau menyambungka…" at bounding box center [695, 313] width 392 height 33
click at [625, 365] on button "[PHONE_NUMBER]" at bounding box center [581, 364] width 165 height 30
click at [555, 367] on span "[PHONE_NUMBER]" at bounding box center [556, 364] width 99 height 16
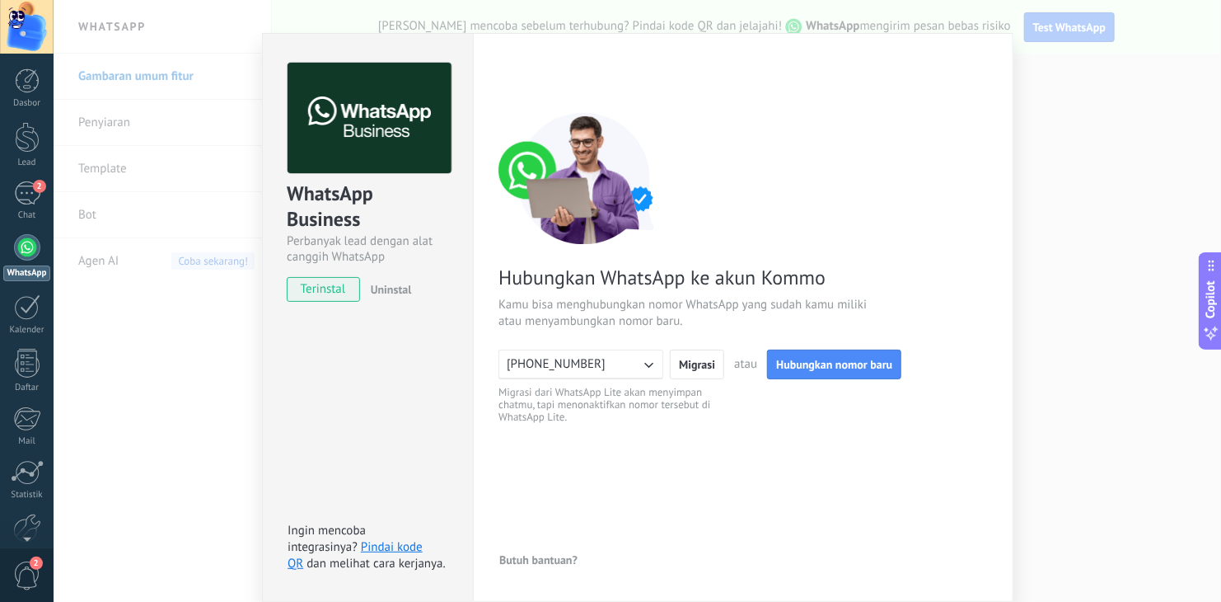
click at [583, 411] on span "Migrasi dari WhatsApp Lite akan menyimpan chatmu, tapi menonaktifkan nomor ters…" at bounding box center [613, 404] width 228 height 37
drag, startPoint x: 548, startPoint y: 398, endPoint x: 602, endPoint y: 401, distance: 53.6
click at [602, 396] on span "Migrasi dari WhatsApp Lite akan menyimpan chatmu, tapi menonaktifkan nomor ters…" at bounding box center [613, 404] width 228 height 37
click at [1017, 80] on div "WhatsApp Business Perbanyak lead dengan alat canggih WhatsApp terinstal Uninsta…" at bounding box center [638, 301] width 1168 height 602
